Goal: Information Seeking & Learning: Learn about a topic

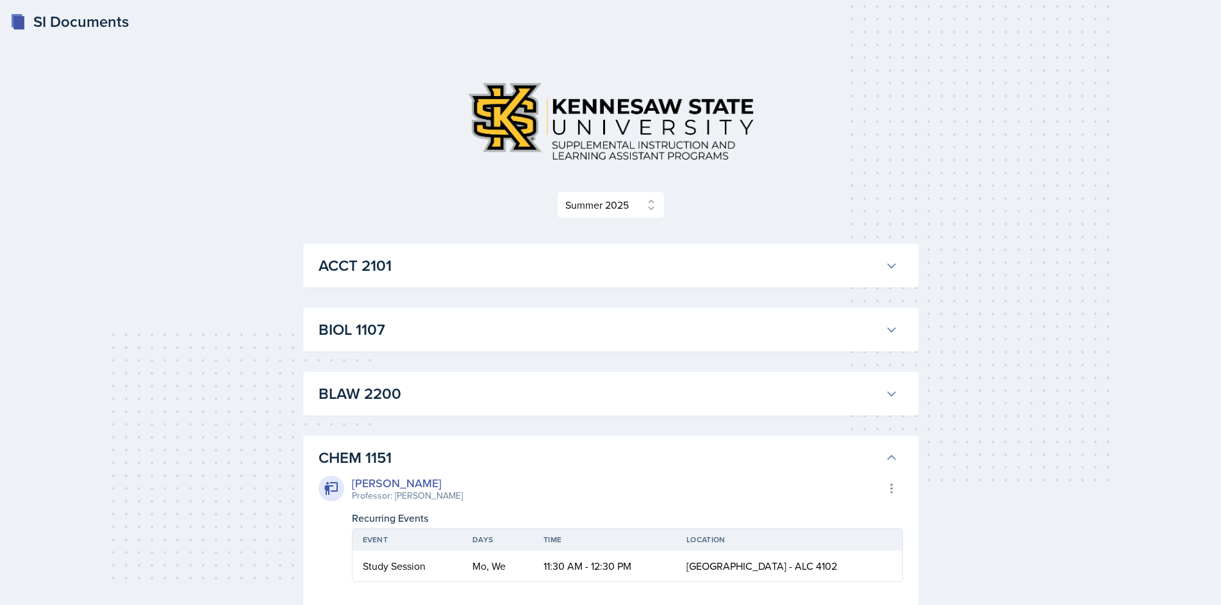
select select "515a866e-7596-43ee-a538-4da7a47c8e37"
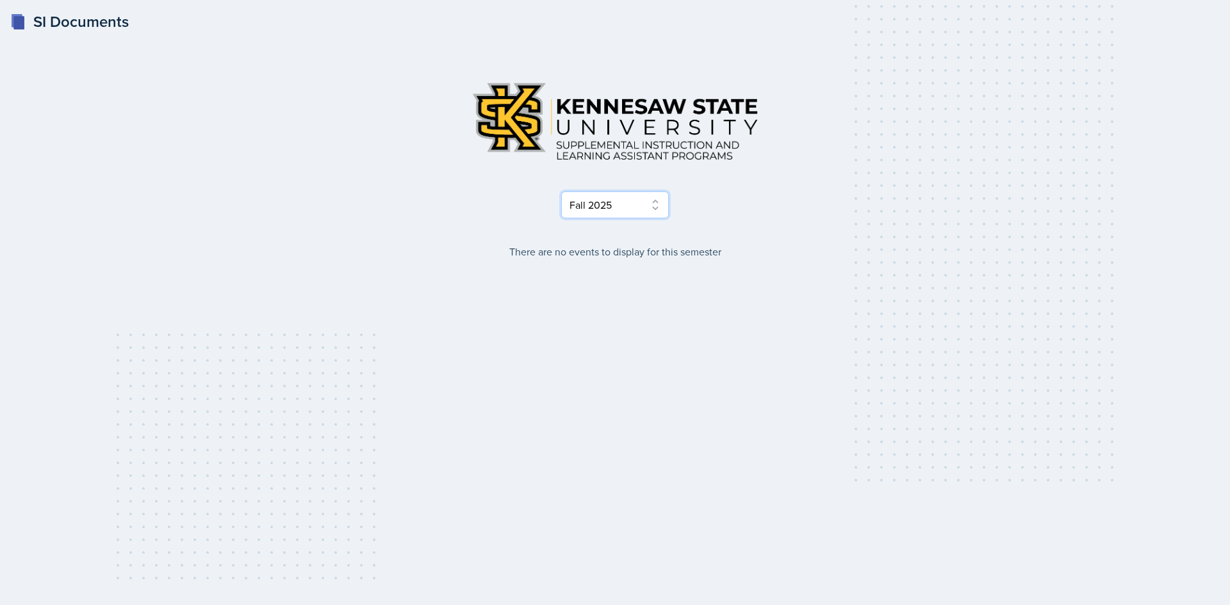
drag, startPoint x: 627, startPoint y: 205, endPoint x: 625, endPoint y: 198, distance: 7.3
click at [626, 203] on select "Select Semester Fall 2025 Summer 2025 Spring 2025 Fall 2024 Summer 2024 Spring …" at bounding box center [615, 205] width 108 height 27
select select "515a866e-7596-43ee-a538-4da7a47c8e37"
click at [561, 192] on select "Select Semester Fall 2025 Summer 2025 Spring 2025 Fall 2024 Summer 2024 Spring …" at bounding box center [615, 205] width 108 height 27
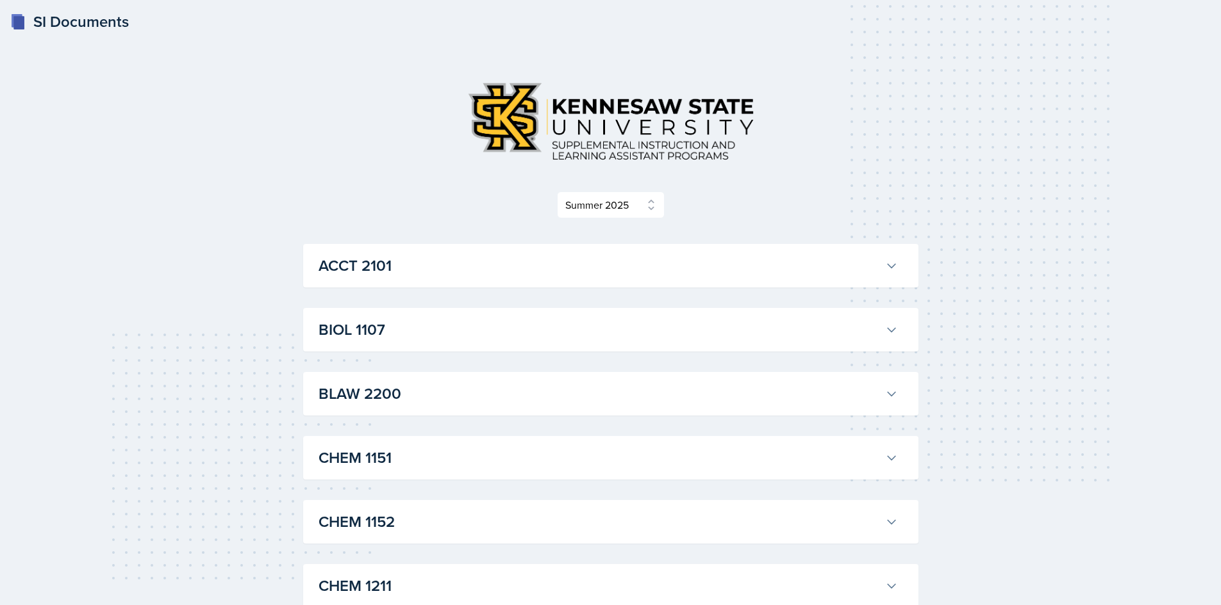
click at [462, 269] on h3 "ACCT 2101" at bounding box center [598, 265] width 561 height 23
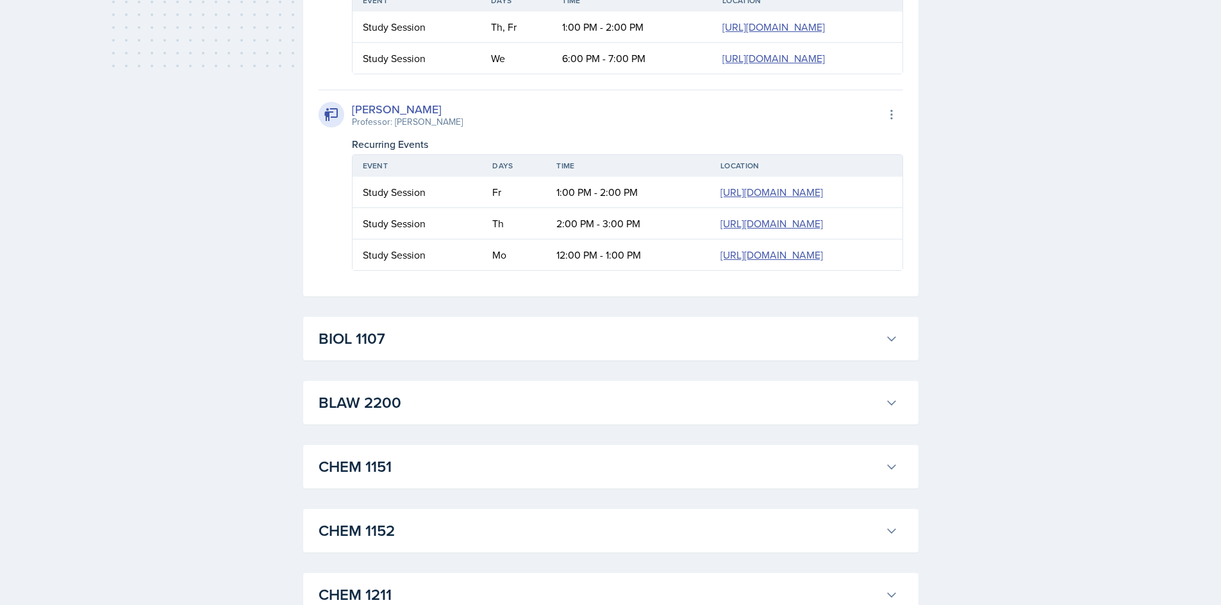
click at [438, 326] on button "BIOL 1107" at bounding box center [608, 339] width 584 height 28
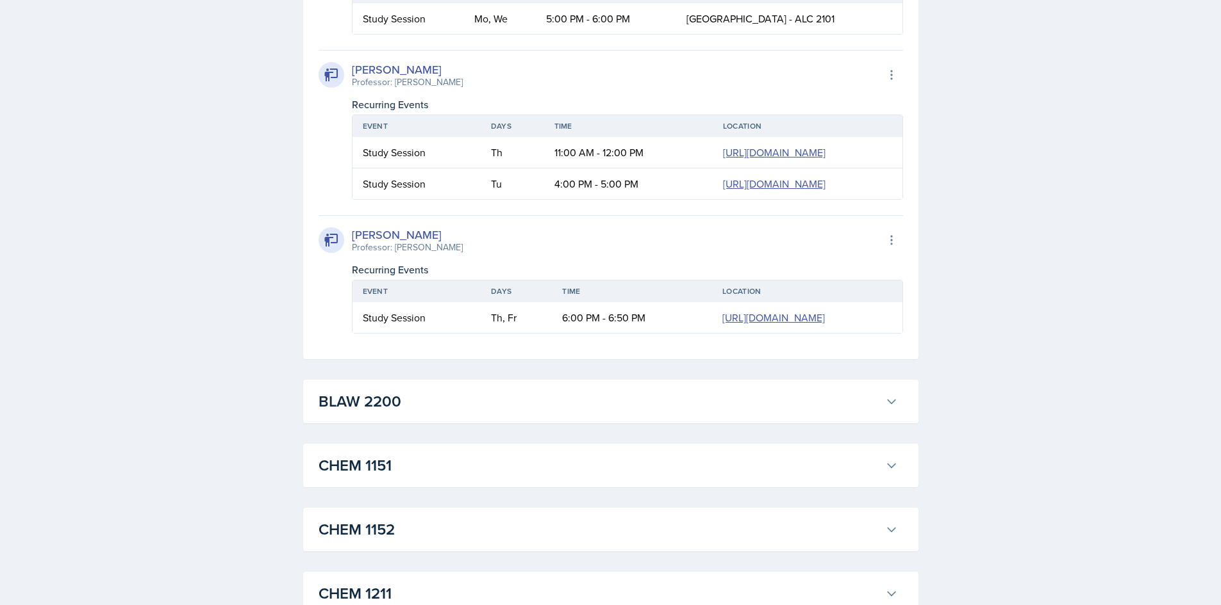
scroll to position [1089, 0]
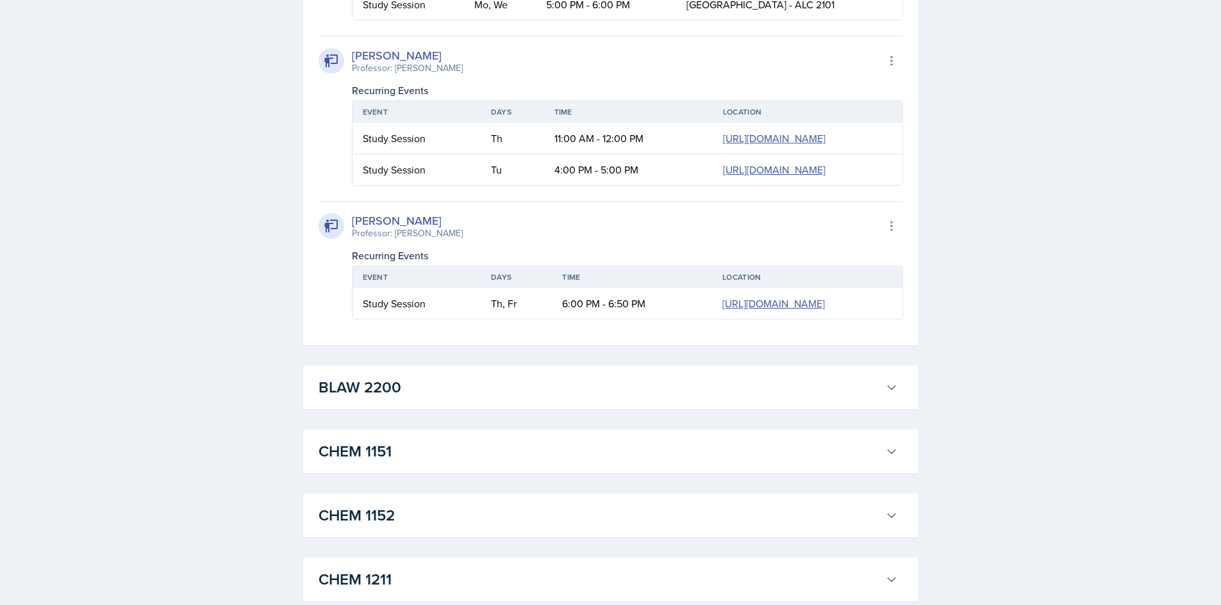
click at [639, 386] on h3 "BLAW 2200" at bounding box center [598, 387] width 561 height 23
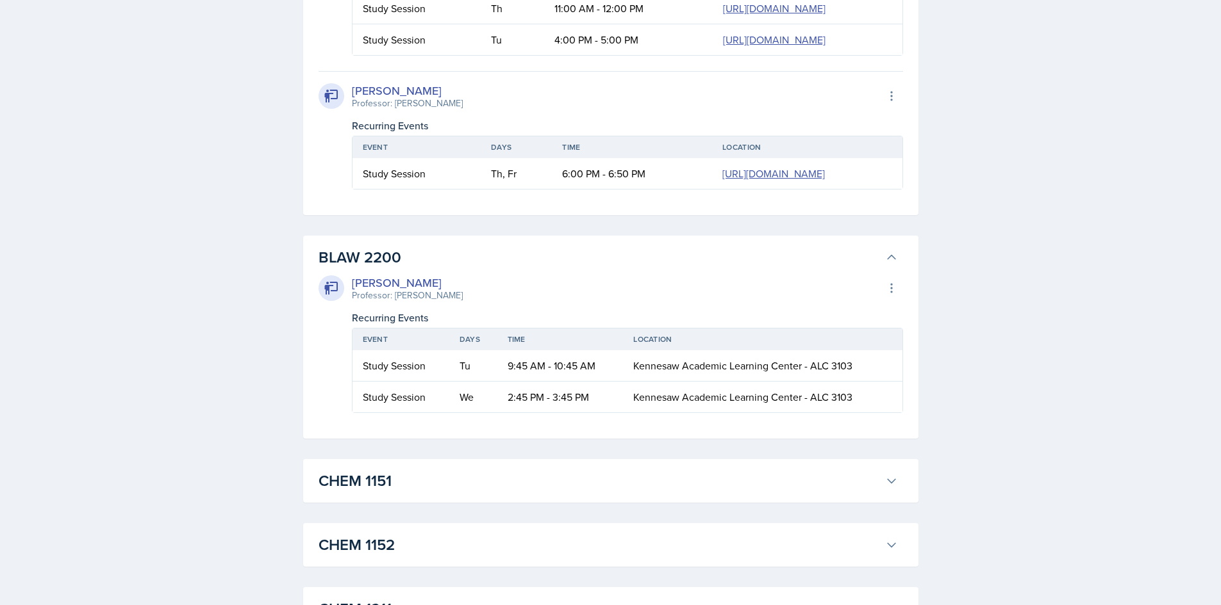
scroll to position [1410, 0]
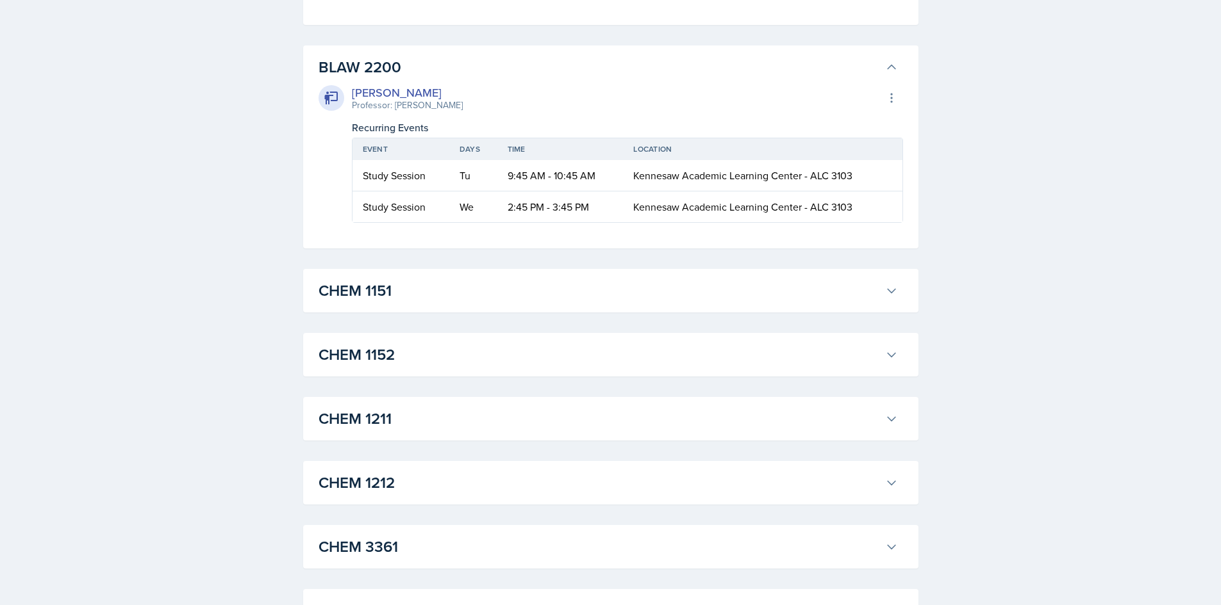
click at [557, 274] on div "CHEM 1151 [PERSON_NAME] Professor: [PERSON_NAME] Export to Google Calendar Recu…" at bounding box center [610, 291] width 615 height 44
drag, startPoint x: 545, startPoint y: 294, endPoint x: 537, endPoint y: 306, distance: 14.8
click at [545, 295] on h3 "CHEM 1151" at bounding box center [598, 290] width 561 height 23
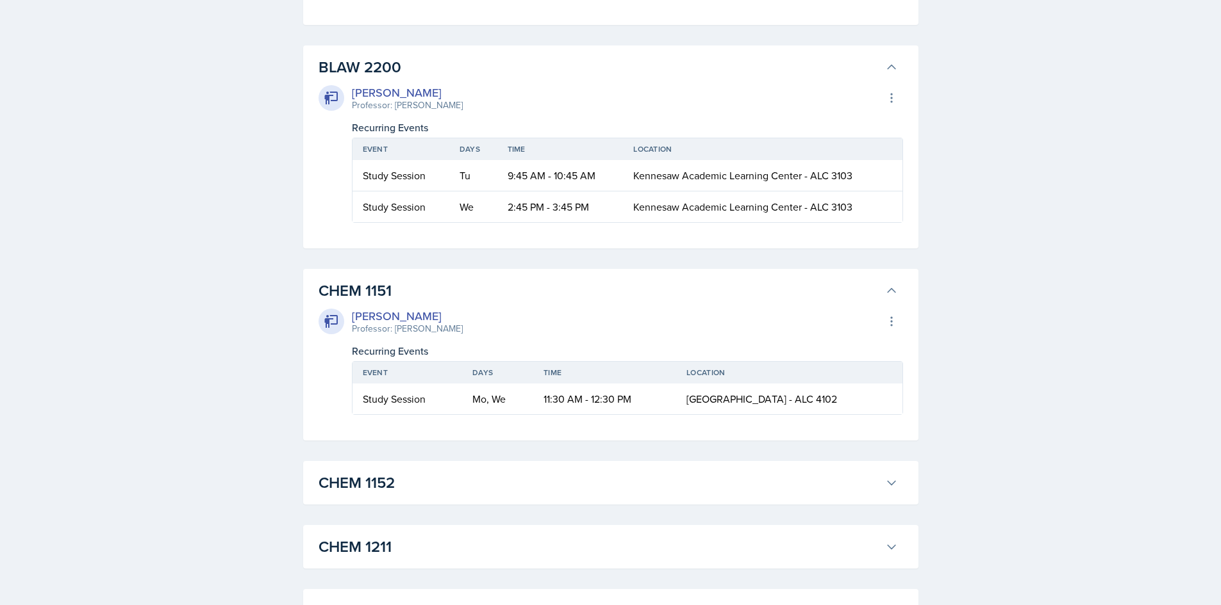
click at [472, 479] on h3 "CHEM 1152" at bounding box center [598, 483] width 561 height 23
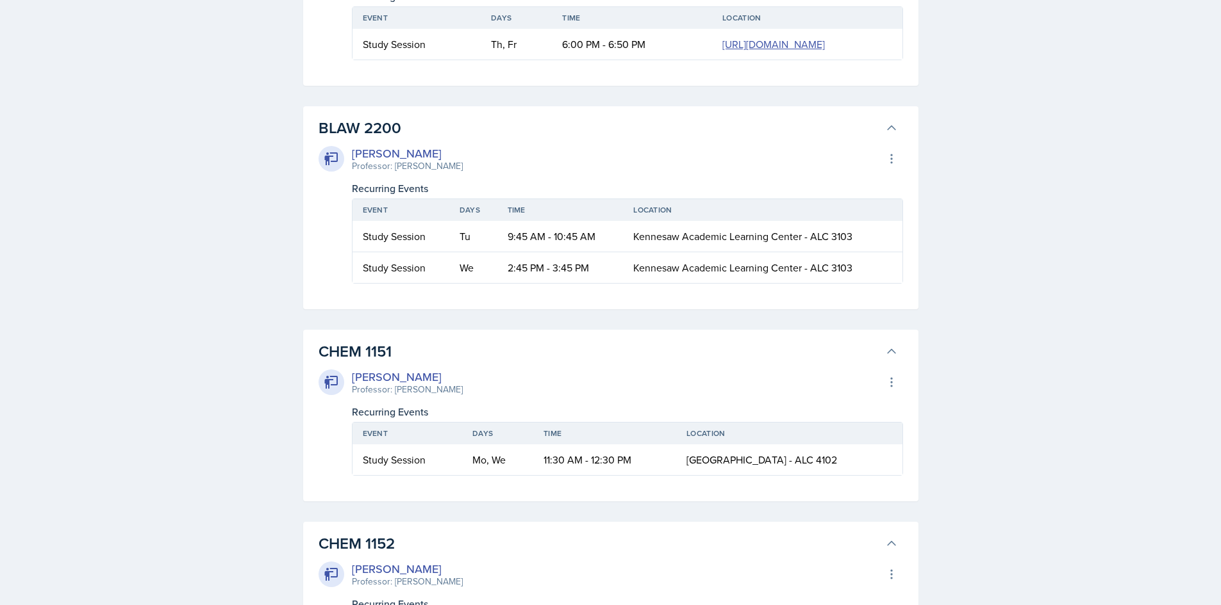
scroll to position [1346, 0]
